Goal: Go to known website: Access a specific website the user already knows

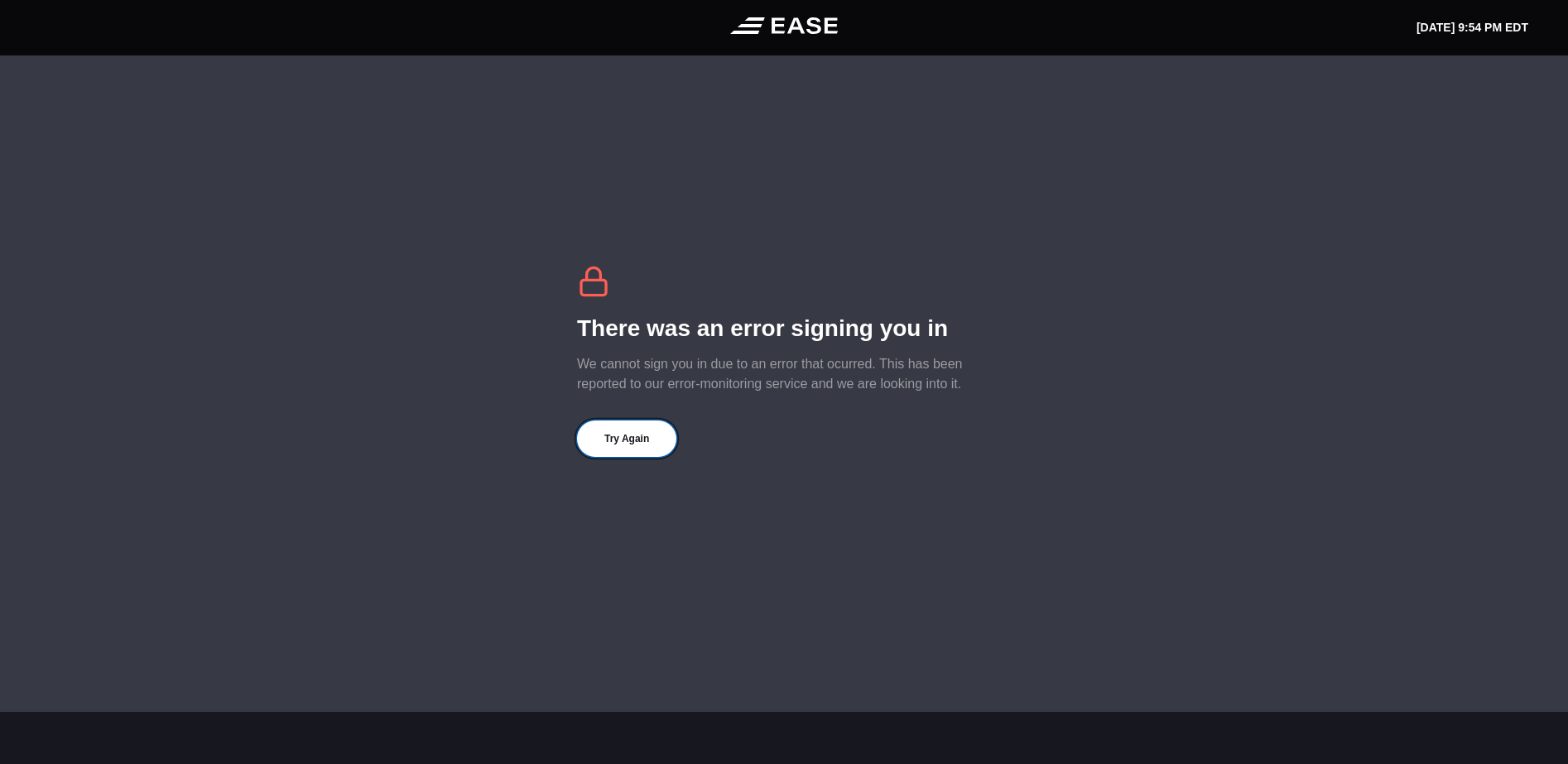
click at [620, 444] on button "Try Again" at bounding box center [627, 438] width 99 height 37
